Goal: Task Accomplishment & Management: Manage account settings

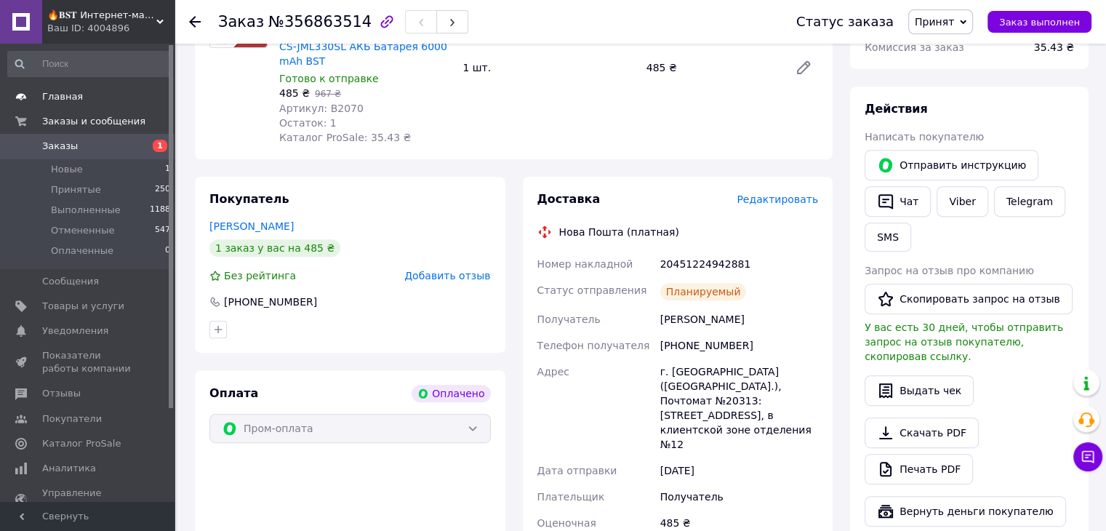
scroll to position [965, 0]
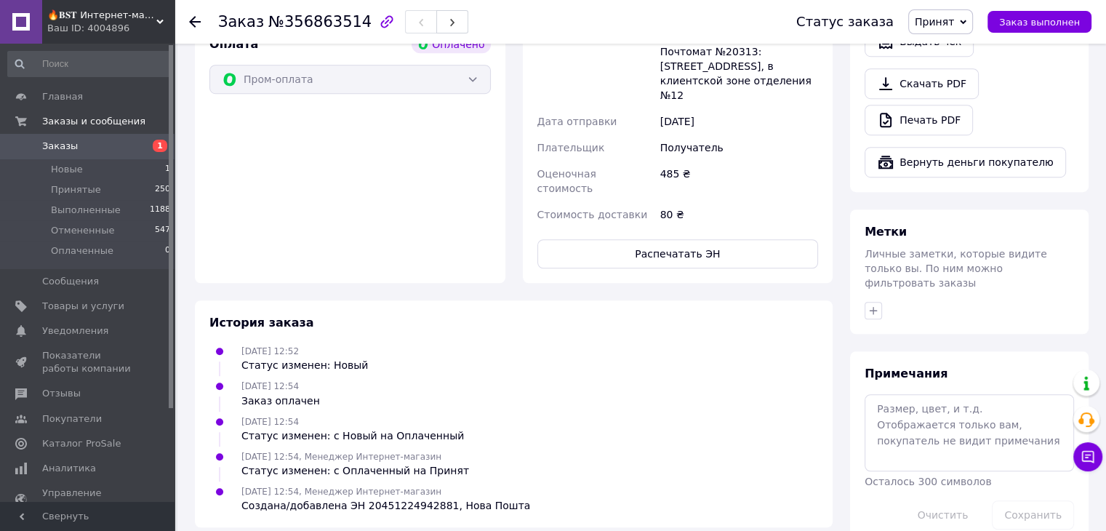
click at [65, 146] on span "Заказы" at bounding box center [60, 146] width 36 height 13
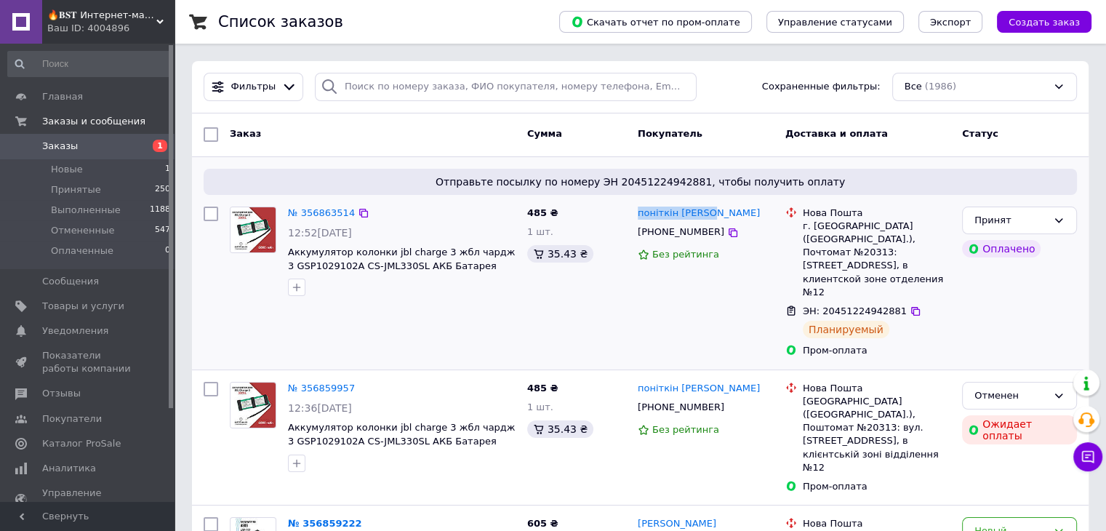
drag, startPoint x: 706, startPoint y: 215, endPoint x: 635, endPoint y: 212, distance: 71.3
click at [635, 212] on div "поніткін сергій +380503106043 Без рейтинга" at bounding box center [706, 282] width 148 height 163
copy link "[PERSON_NAME]"
click at [727, 232] on icon at bounding box center [733, 233] width 12 height 12
drag, startPoint x: 798, startPoint y: 226, endPoint x: 878, endPoint y: 241, distance: 82.1
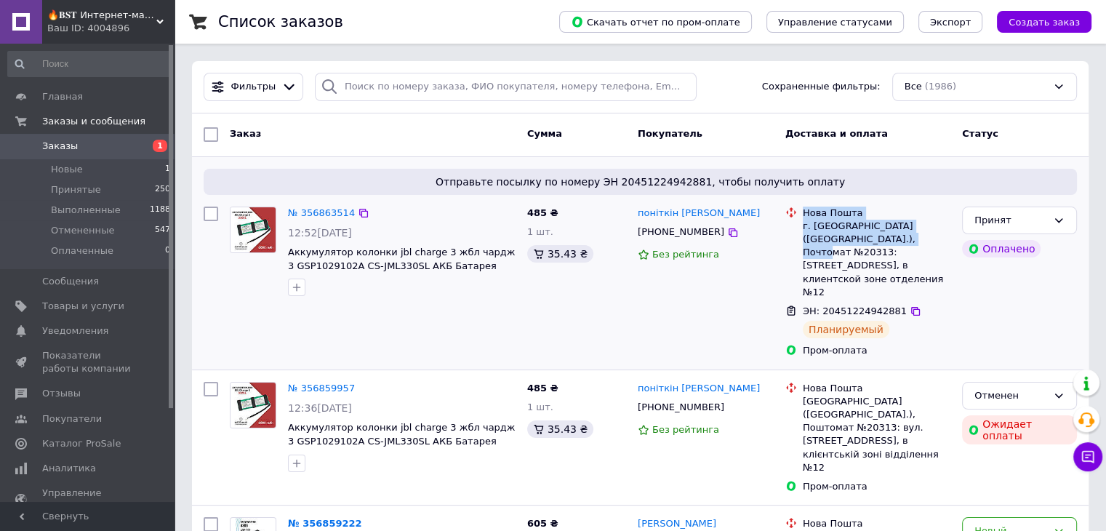
click at [878, 241] on div "Нова Пошта г. Белая Церковь (Киевская обл.), Почтомат №20313: ул. С. Наливайка,…" at bounding box center [867, 252] width 171 height 92
click at [880, 240] on div "г. [DEMOGRAPHIC_DATA] ([GEOGRAPHIC_DATA].), Почтомат №20313: ул. С. [STREET_ADD…" at bounding box center [877, 259] width 148 height 79
drag, startPoint x: 880, startPoint y: 239, endPoint x: 815, endPoint y: 236, distance: 65.5
click at [815, 236] on div "г. [DEMOGRAPHIC_DATA] ([GEOGRAPHIC_DATA].), Почтомат №20313: ул. С. [STREET_ADD…" at bounding box center [877, 259] width 148 height 79
click at [814, 233] on div "г. [DEMOGRAPHIC_DATA] ([GEOGRAPHIC_DATA].), Почтомат №20313: ул. С. [STREET_ADD…" at bounding box center [877, 259] width 148 height 79
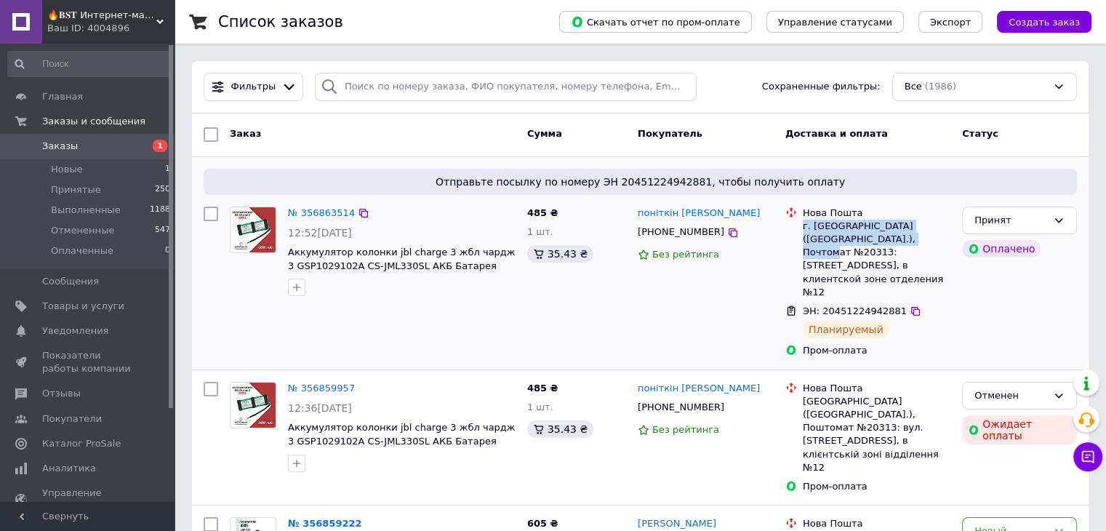
drag, startPoint x: 803, startPoint y: 226, endPoint x: 883, endPoint y: 244, distance: 81.9
click at [883, 244] on div "г. [DEMOGRAPHIC_DATA] ([GEOGRAPHIC_DATA].), Почтомат №20313: ул. С. [STREET_ADD…" at bounding box center [877, 259] width 148 height 79
copy div "г. Белая Церковь (Киевская обл.), Почтомат №20313"
drag, startPoint x: 320, startPoint y: 233, endPoint x: 401, endPoint y: 237, distance: 80.8
click at [401, 237] on div "12:52[DATE]" at bounding box center [402, 232] width 228 height 15
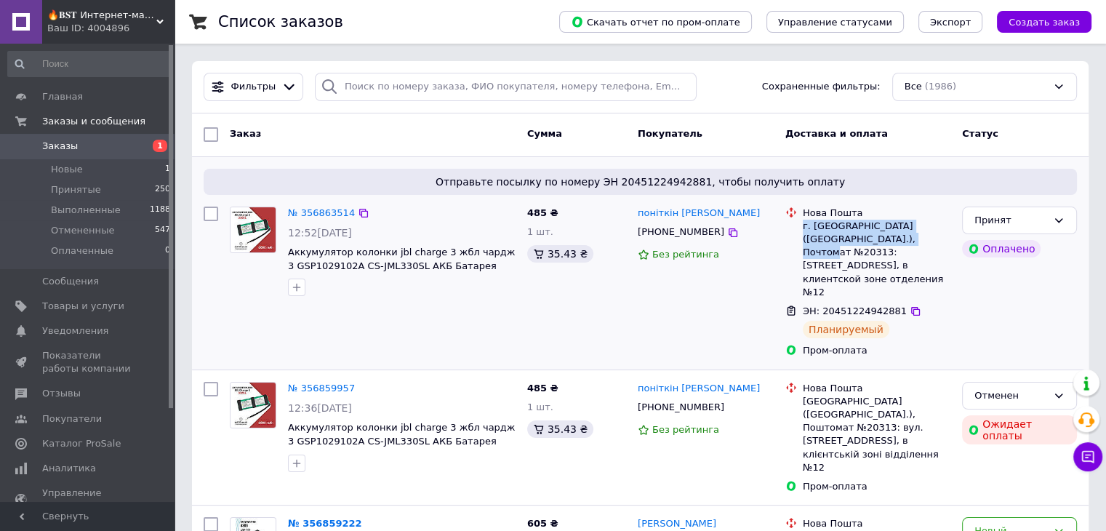
click at [384, 232] on div "12:52[DATE]" at bounding box center [402, 232] width 228 height 15
drag, startPoint x: 379, startPoint y: 225, endPoint x: 318, endPoint y: 230, distance: 60.6
click at [318, 230] on div "12:52[DATE]" at bounding box center [402, 232] width 228 height 15
copy span "12.08.2025"
click at [911, 307] on icon at bounding box center [915, 311] width 9 height 9
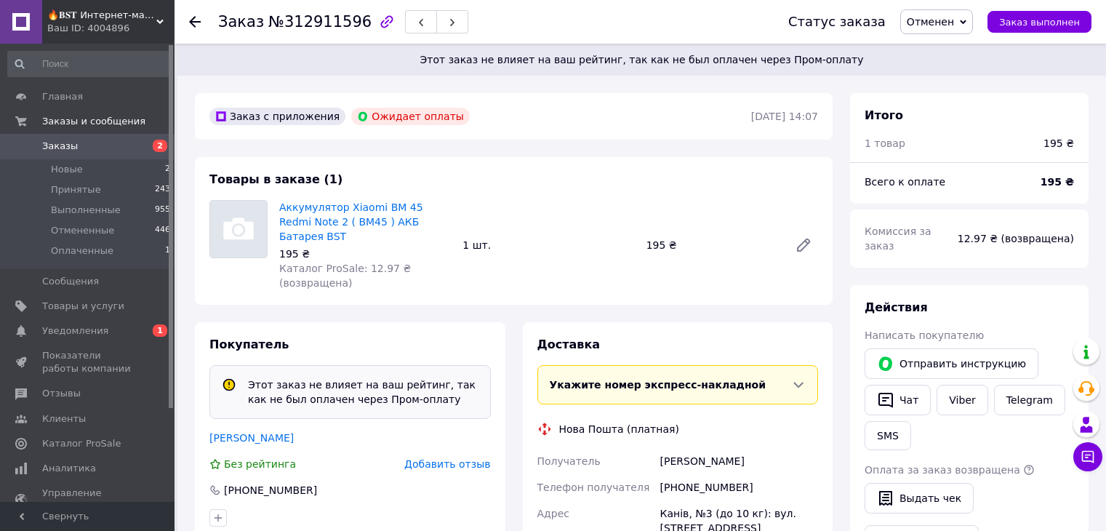
scroll to position [415, 0]
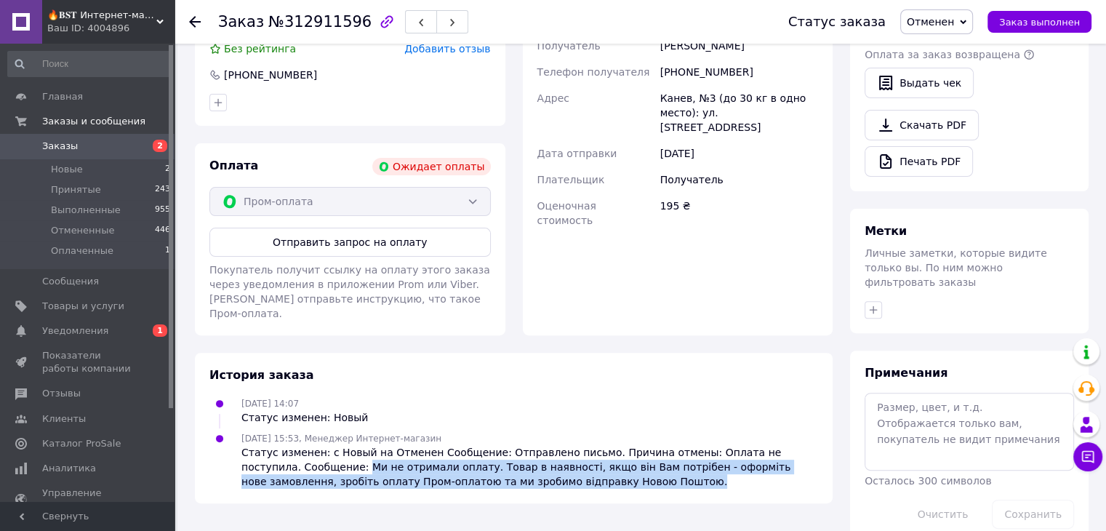
drag, startPoint x: 304, startPoint y: 435, endPoint x: 589, endPoint y: 449, distance: 285.3
click at [589, 449] on div "Статус изменен: с Новый на Отменен Сообщение: Отправлено письмо. Причина отмены…" at bounding box center [529, 467] width 577 height 44
copy div "Ми не отримали оплату. Товар в наявності, якщо він Вам потрібен - оформіть нове…"
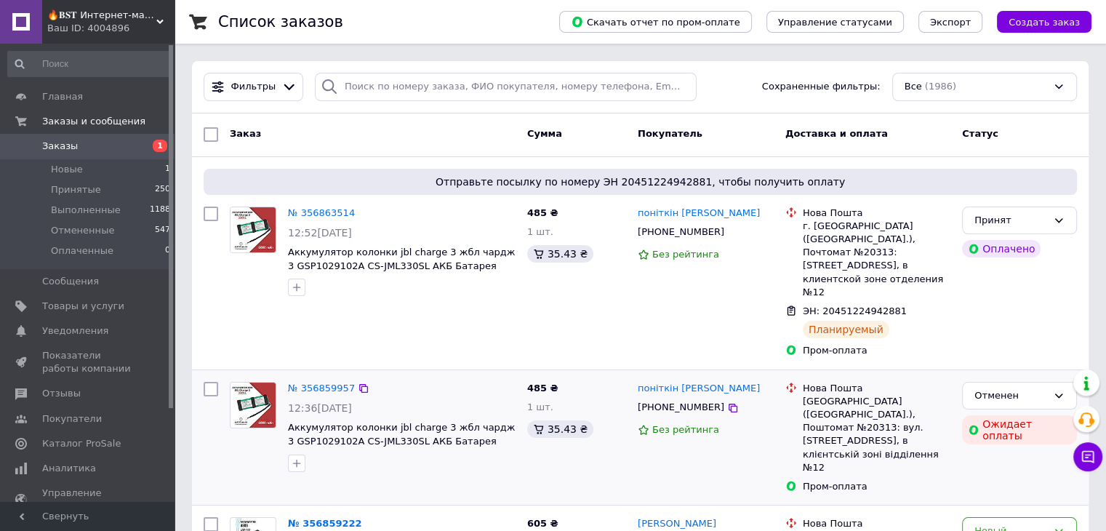
scroll to position [218, 0]
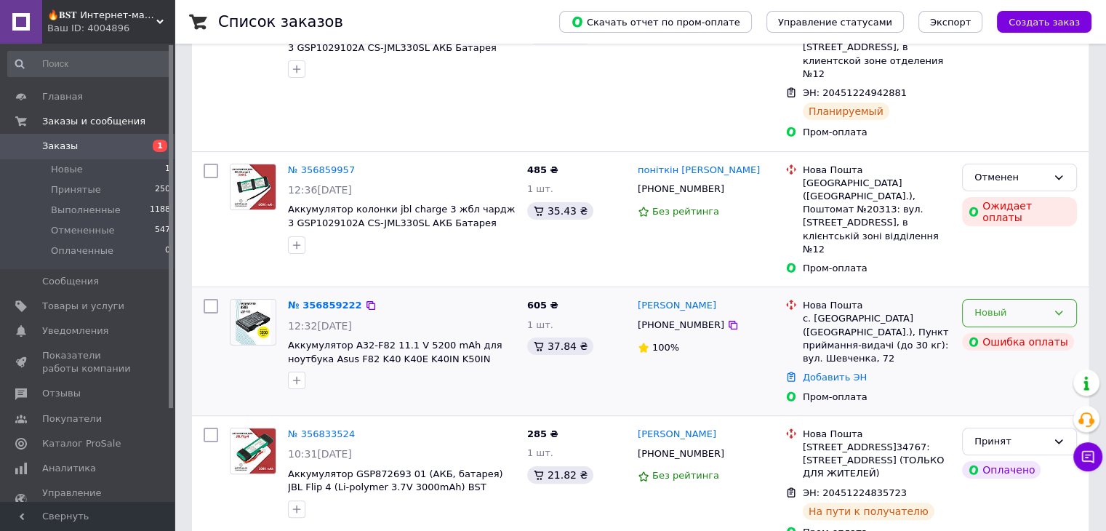
click at [1019, 305] on div "Новый" at bounding box center [1010, 312] width 73 height 15
click at [1012, 383] on li "Отменен" at bounding box center [1019, 396] width 113 height 27
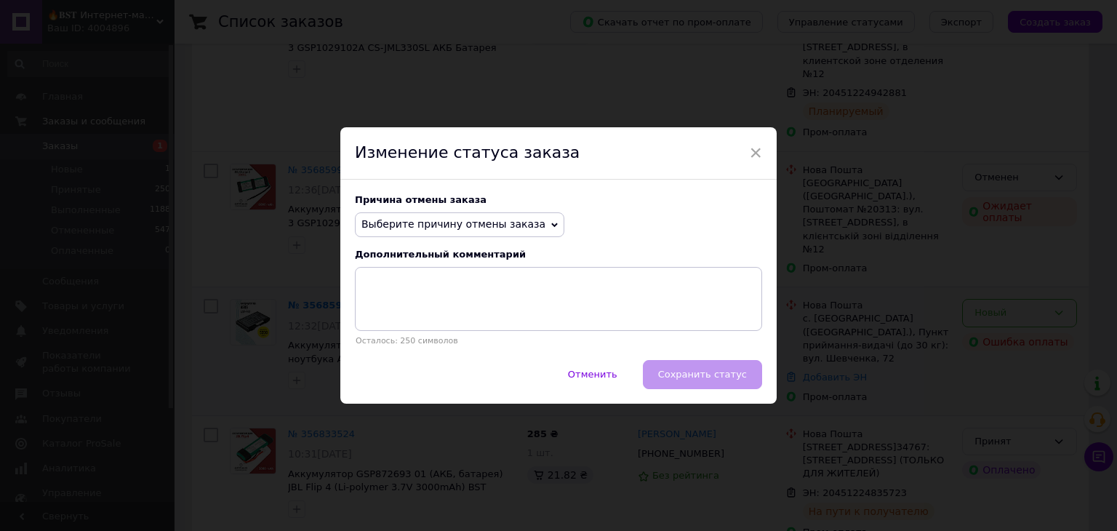
click at [515, 216] on span "Выберите причину отмены заказа" at bounding box center [459, 224] width 209 height 25
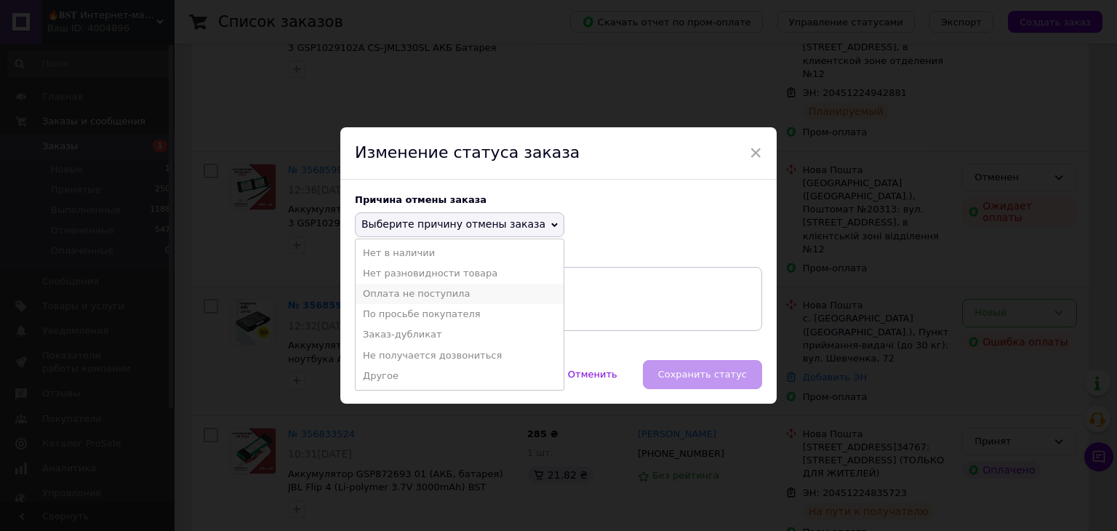
click at [445, 294] on li "Оплата не поступила" at bounding box center [460, 294] width 208 height 20
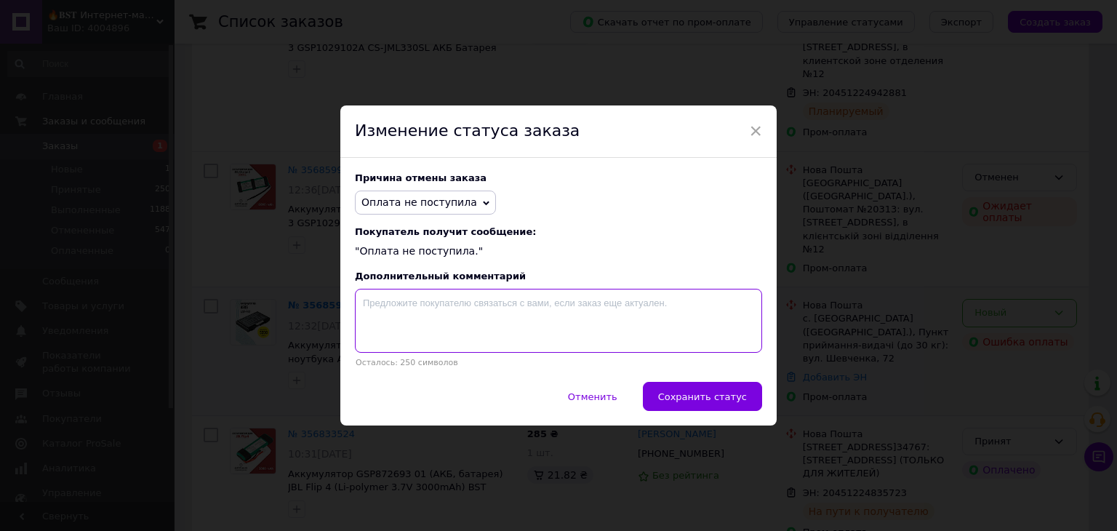
click at [444, 309] on textarea at bounding box center [558, 321] width 407 height 64
paste textarea "Ми не отримали оплату. Товар в наявності, якщо він Вам потрібен - оформіть нове…"
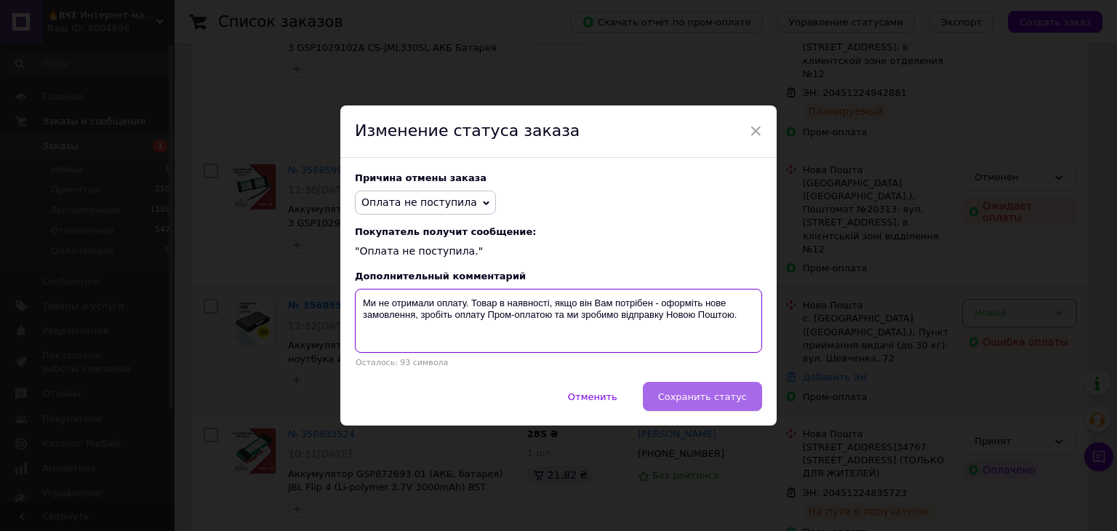
type textarea "Ми не отримали оплату. Товар в наявності, якщо він Вам потрібен - оформіть нове…"
click at [689, 396] on span "Сохранить статус" at bounding box center [702, 396] width 89 height 11
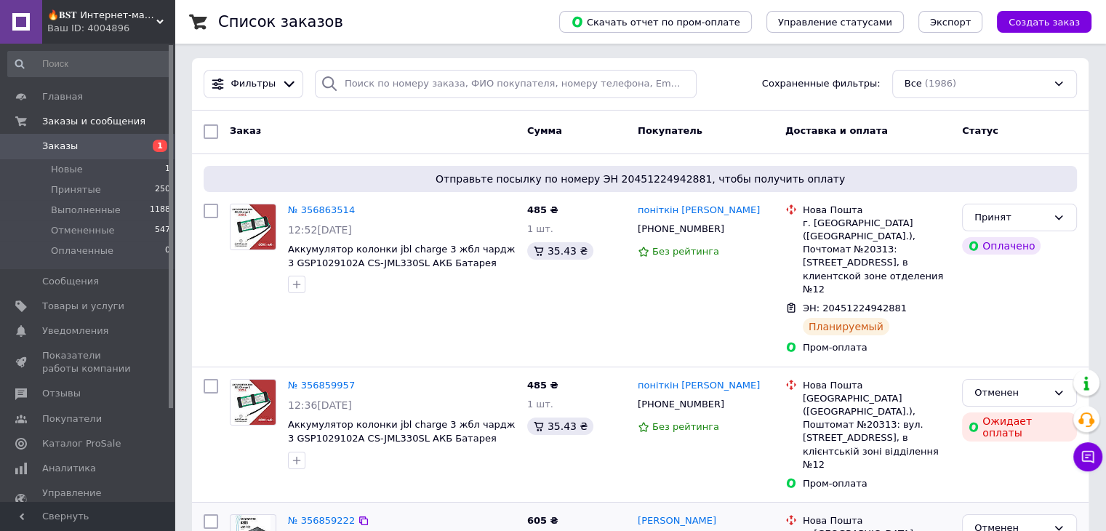
scroll to position [0, 0]
